Goal: Task Accomplishment & Management: Use online tool/utility

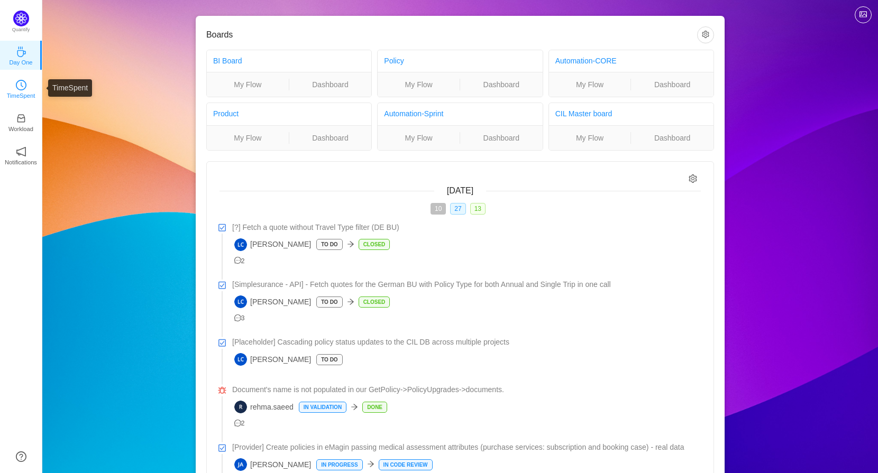
click at [16, 87] on link "TimeSpent" at bounding box center [21, 88] width 11 height 11
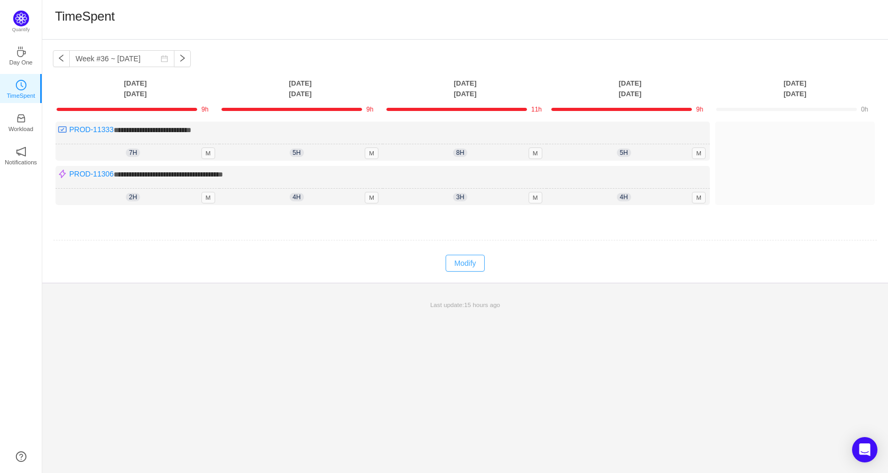
click at [463, 262] on button "Modify" at bounding box center [465, 263] width 39 height 17
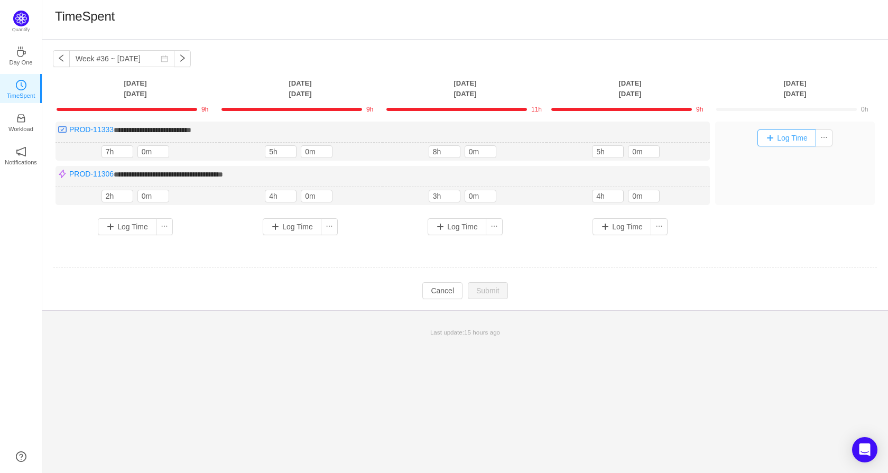
click at [781, 133] on button "Log Time" at bounding box center [787, 138] width 59 height 17
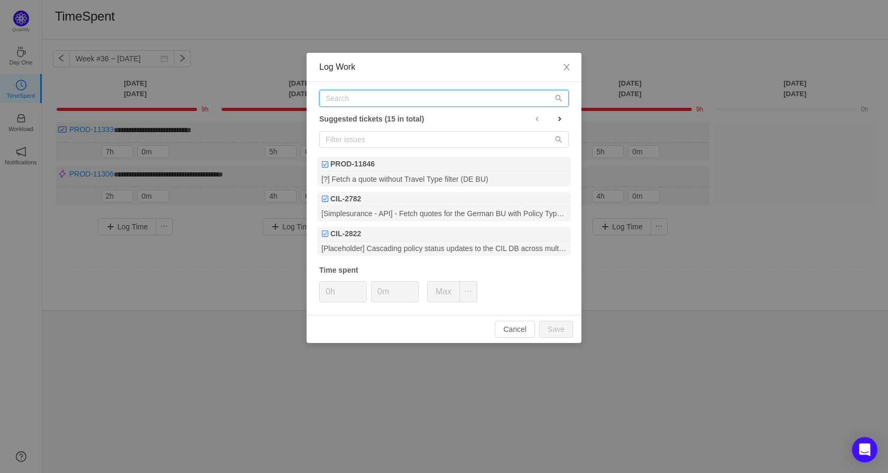
click at [450, 97] on input "text" at bounding box center [444, 98] width 250 height 17
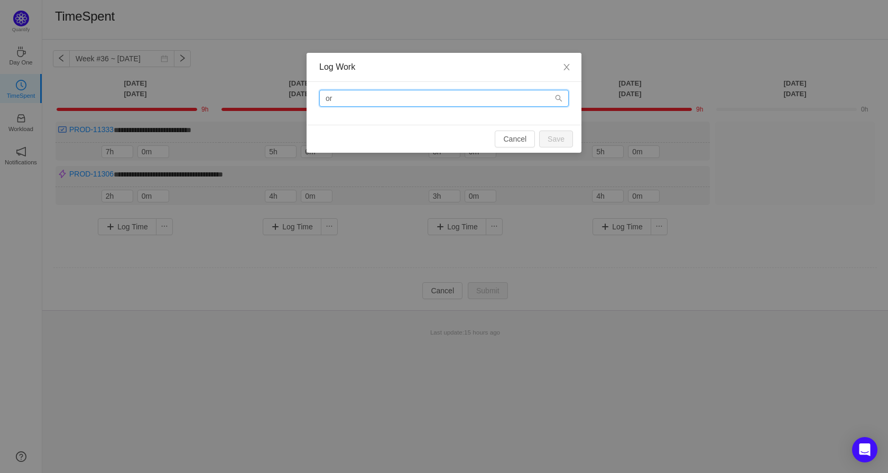
type input "o"
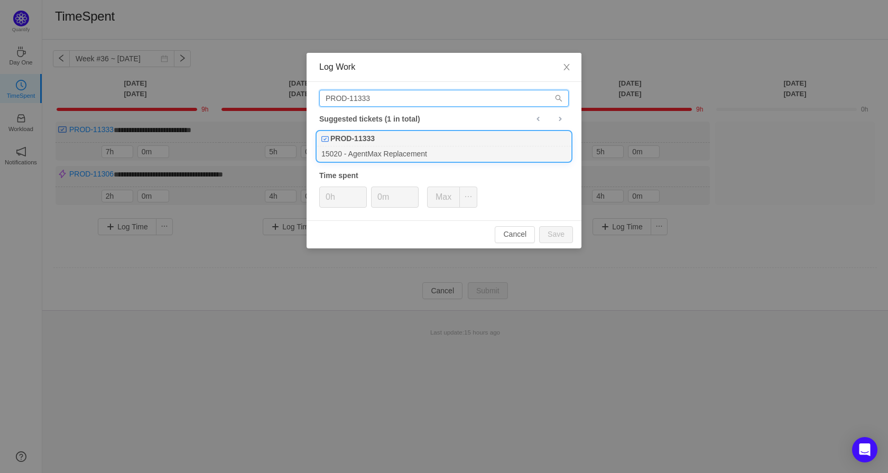
type input "PROD-11333"
click at [440, 145] on div "PROD-11333" at bounding box center [444, 139] width 254 height 15
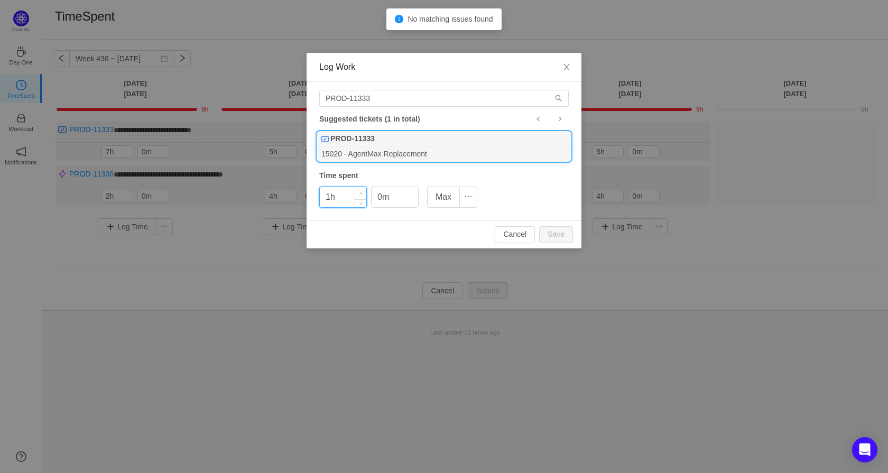
click at [364, 191] on span "Increase Value" at bounding box center [360, 193] width 11 height 12
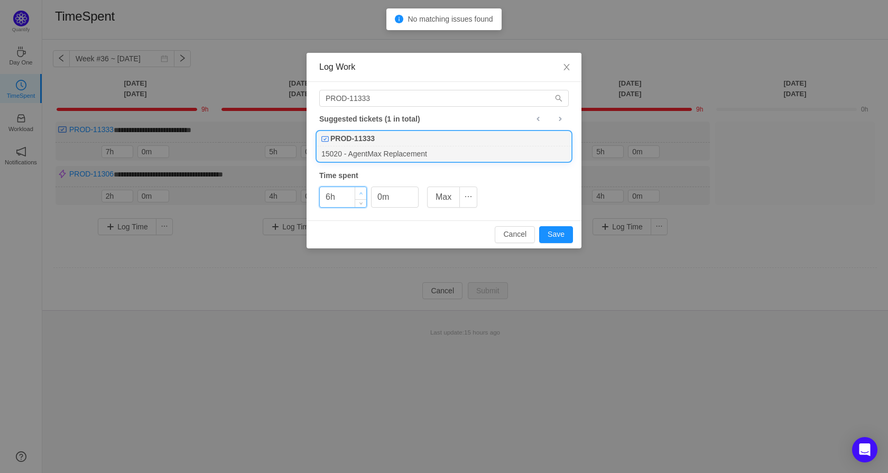
click at [361, 189] on span "Increase Value" at bounding box center [360, 193] width 11 height 12
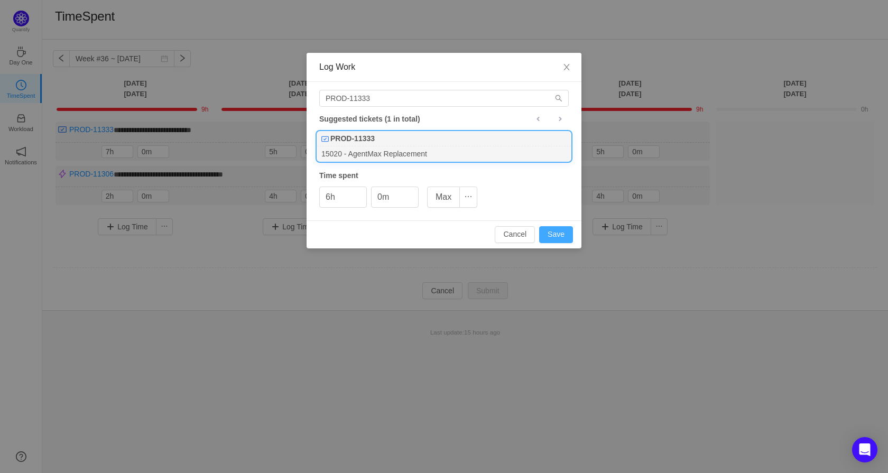
click at [559, 234] on button "Save" at bounding box center [556, 234] width 34 height 17
type input "0h"
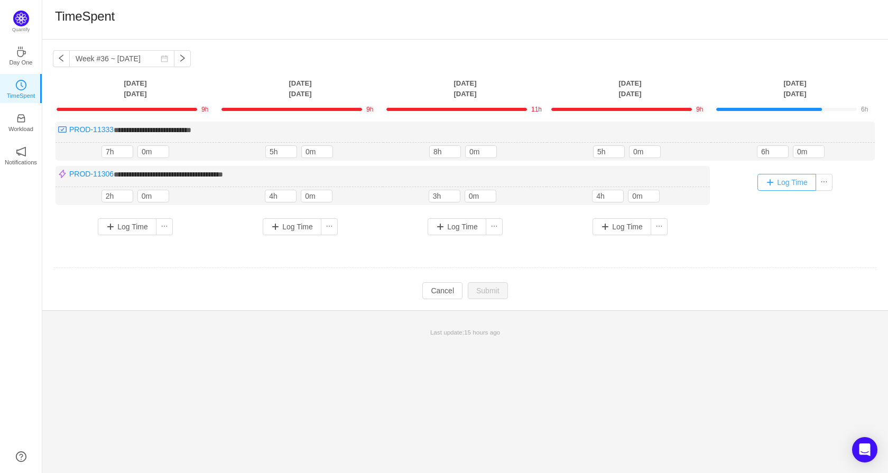
click at [787, 183] on button "Log Time" at bounding box center [787, 182] width 59 height 17
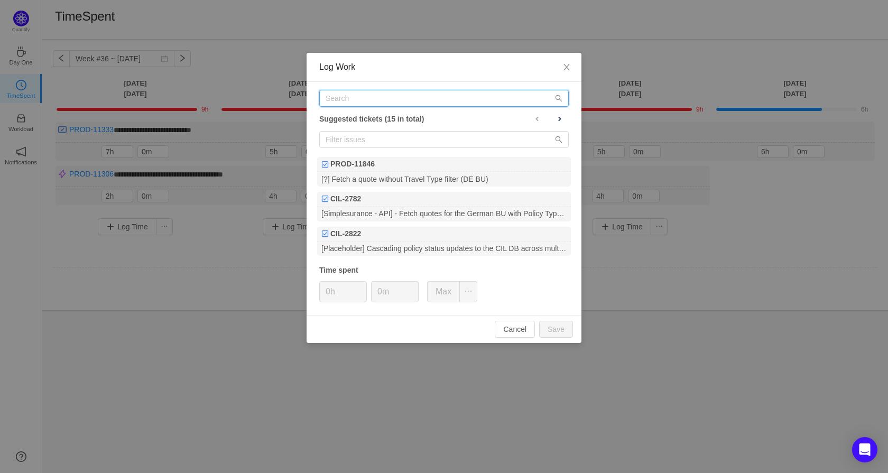
click at [401, 99] on input "text" at bounding box center [444, 98] width 250 height 17
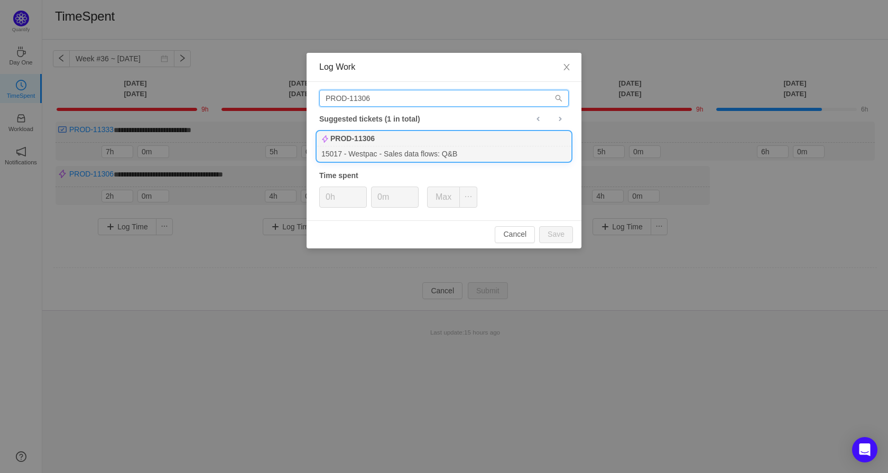
type input "PROD-11306"
click at [402, 146] on div "15017 - Westpac - Sales data flows: Q&B" at bounding box center [444, 153] width 254 height 14
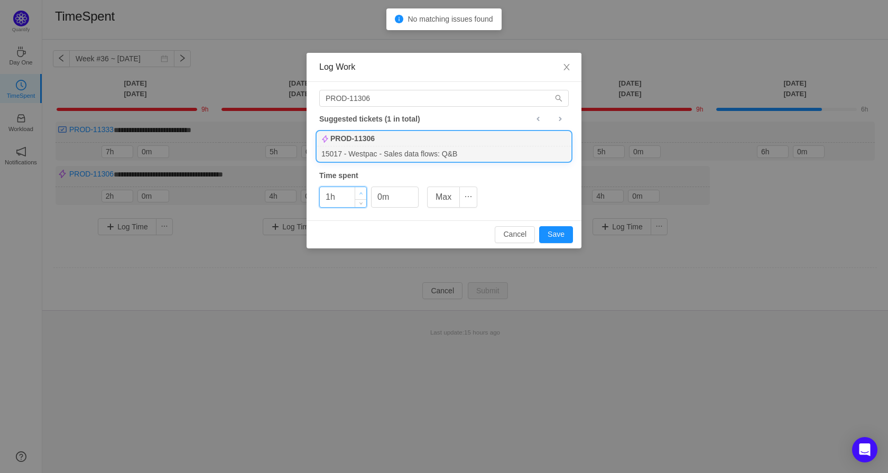
click at [361, 192] on icon "icon: up" at bounding box center [361, 194] width 4 height 4
type input "3h"
click at [361, 190] on span "Increase Value" at bounding box center [360, 193] width 11 height 12
click at [399, 191] on input "0m" at bounding box center [395, 197] width 47 height 20
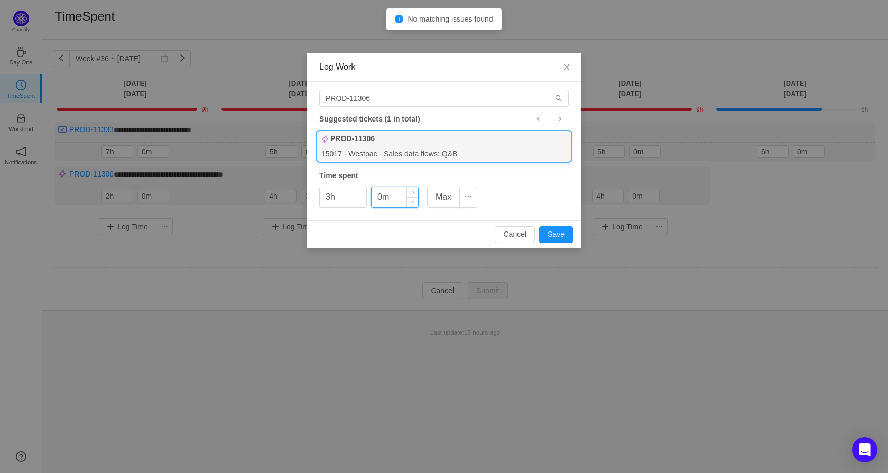
click at [399, 191] on input "0m" at bounding box center [395, 197] width 47 height 20
type input "30m"
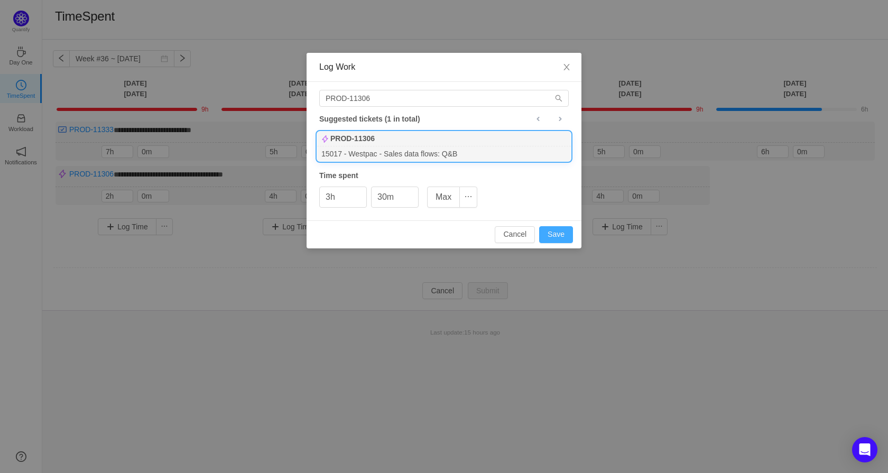
click at [545, 232] on button "Save" at bounding box center [556, 234] width 34 height 17
type input "0h"
type input "0m"
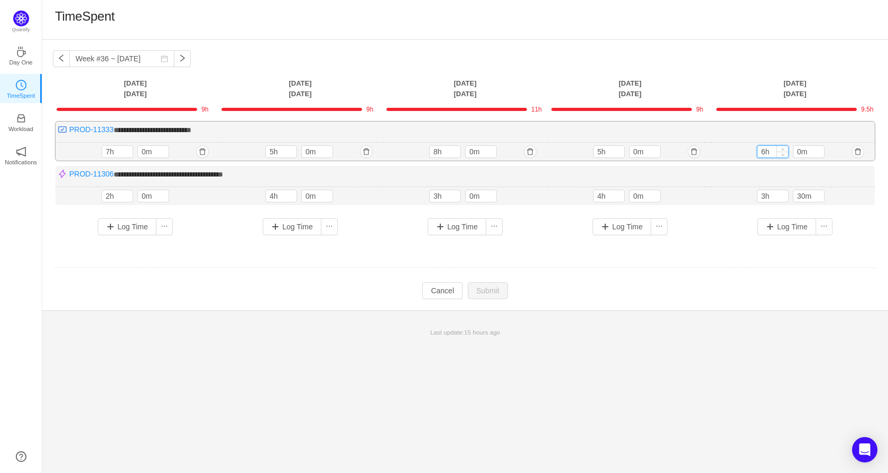
click at [764, 151] on input "6h" at bounding box center [773, 152] width 31 height 12
click at [770, 153] on input "6h" at bounding box center [773, 152] width 31 height 12
click at [770, 152] on input "6h" at bounding box center [773, 152] width 31 height 12
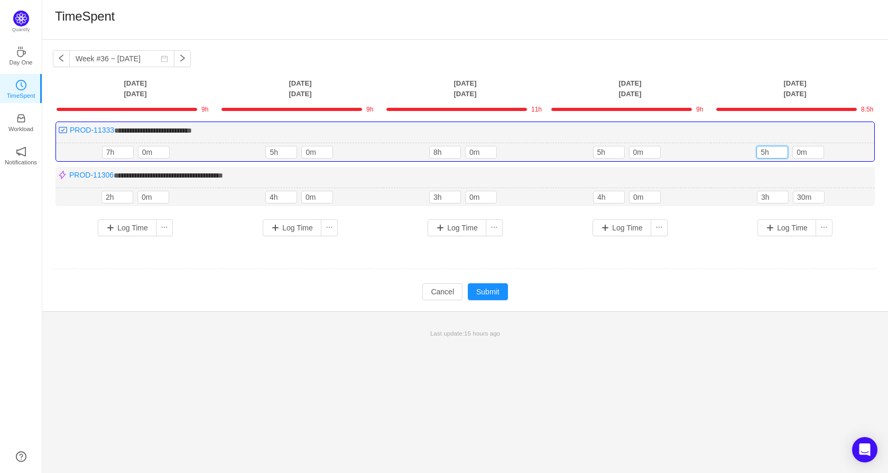
type input "5h"
click at [769, 307] on div "**********" at bounding box center [465, 176] width 846 height 272
click at [499, 291] on button "Submit" at bounding box center [488, 291] width 40 height 17
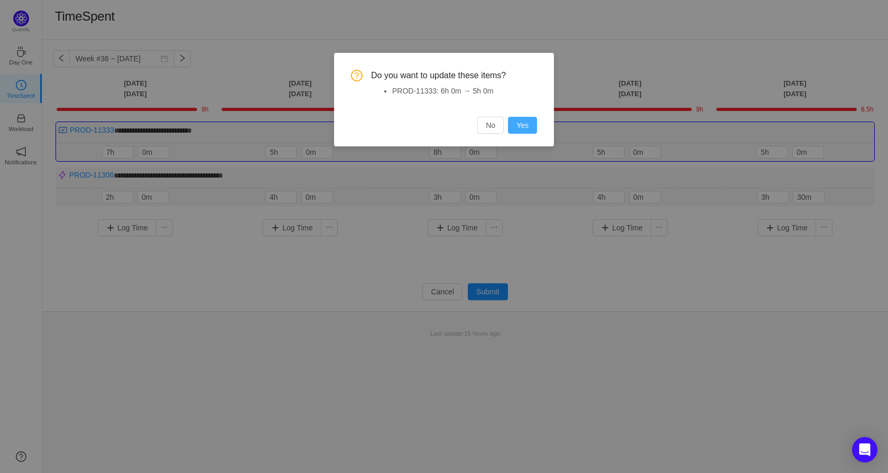
click at [520, 126] on button "Yes" at bounding box center [522, 125] width 29 height 17
